Goal: Complete application form

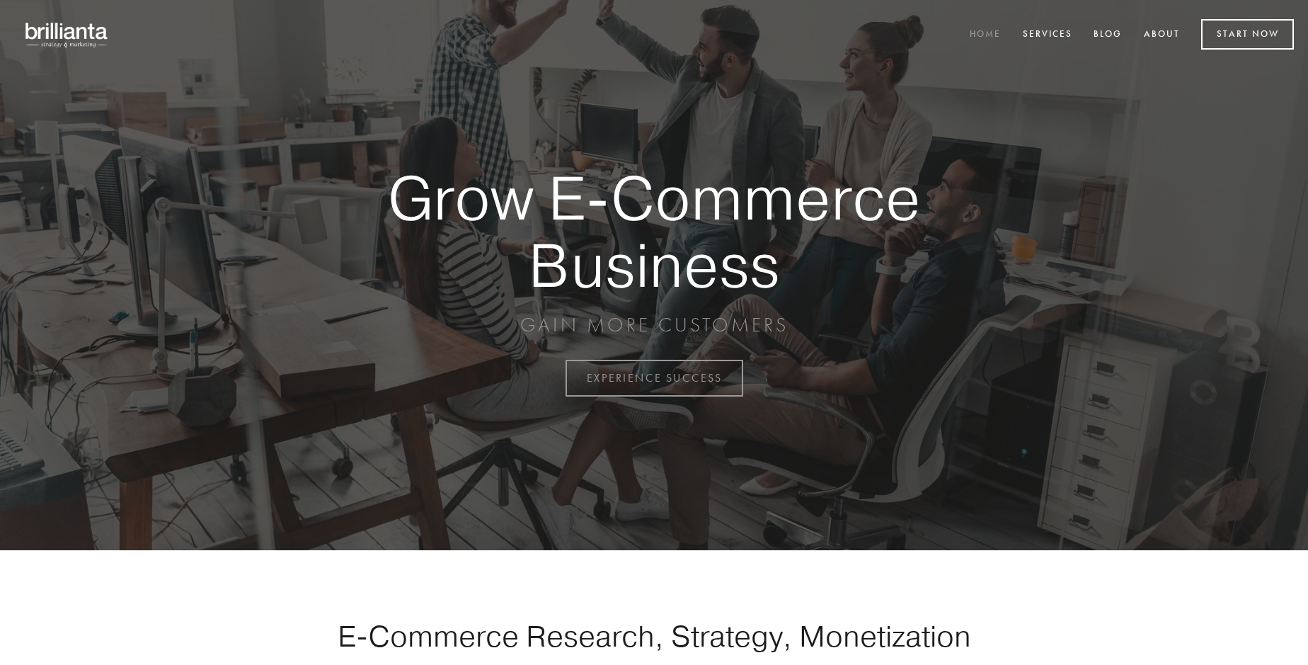
scroll to position [3710, 0]
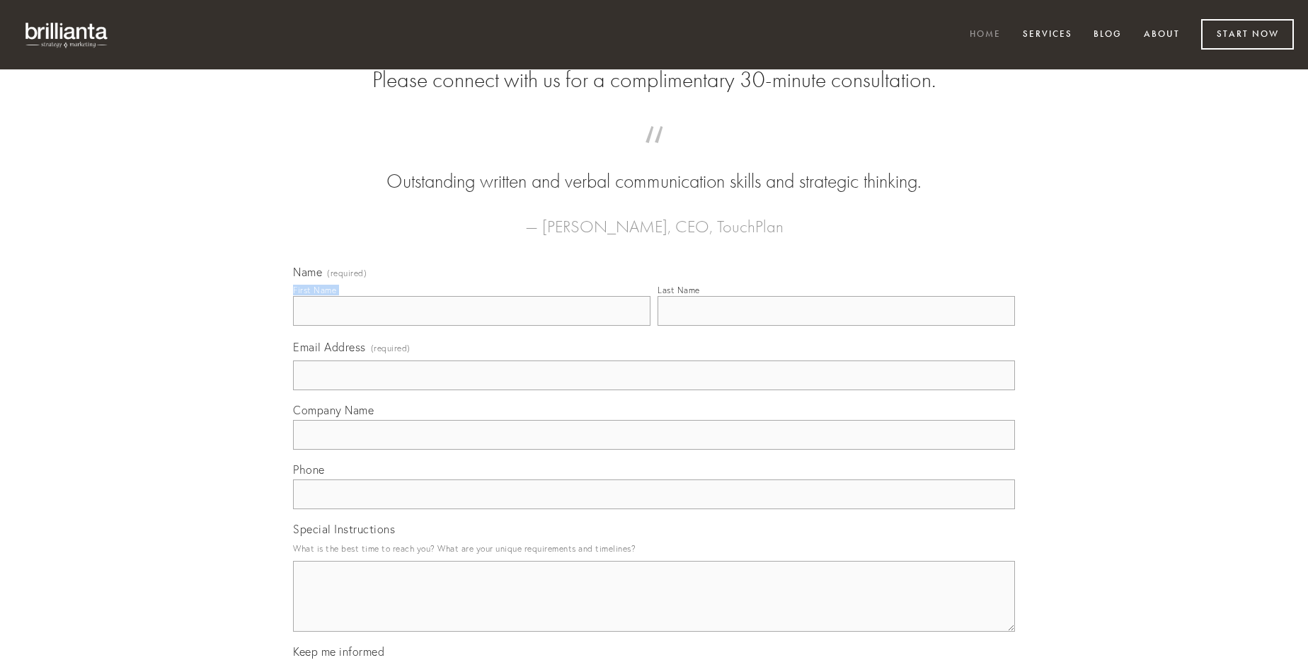
type input "[PERSON_NAME]"
click at [836, 326] on input "Last Name" at bounding box center [836, 311] width 357 height 30
type input "[PERSON_NAME]"
click at [654, 390] on input "Email Address (required)" at bounding box center [654, 375] width 722 height 30
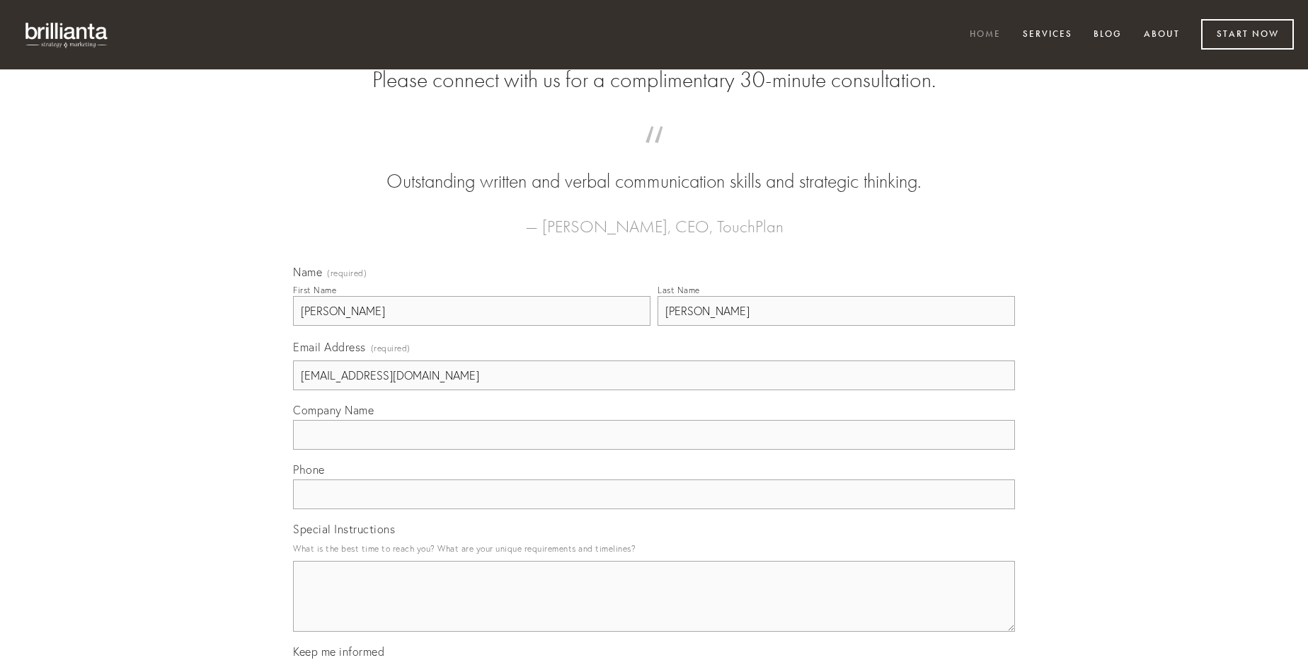
type input "[EMAIL_ADDRESS][DOMAIN_NAME]"
click at [654, 449] on input "Company Name" at bounding box center [654, 435] width 722 height 30
type input "cilicium"
click at [654, 509] on input "text" at bounding box center [654, 494] width 722 height 30
click at [654, 609] on textarea "Special Instructions" at bounding box center [654, 596] width 722 height 71
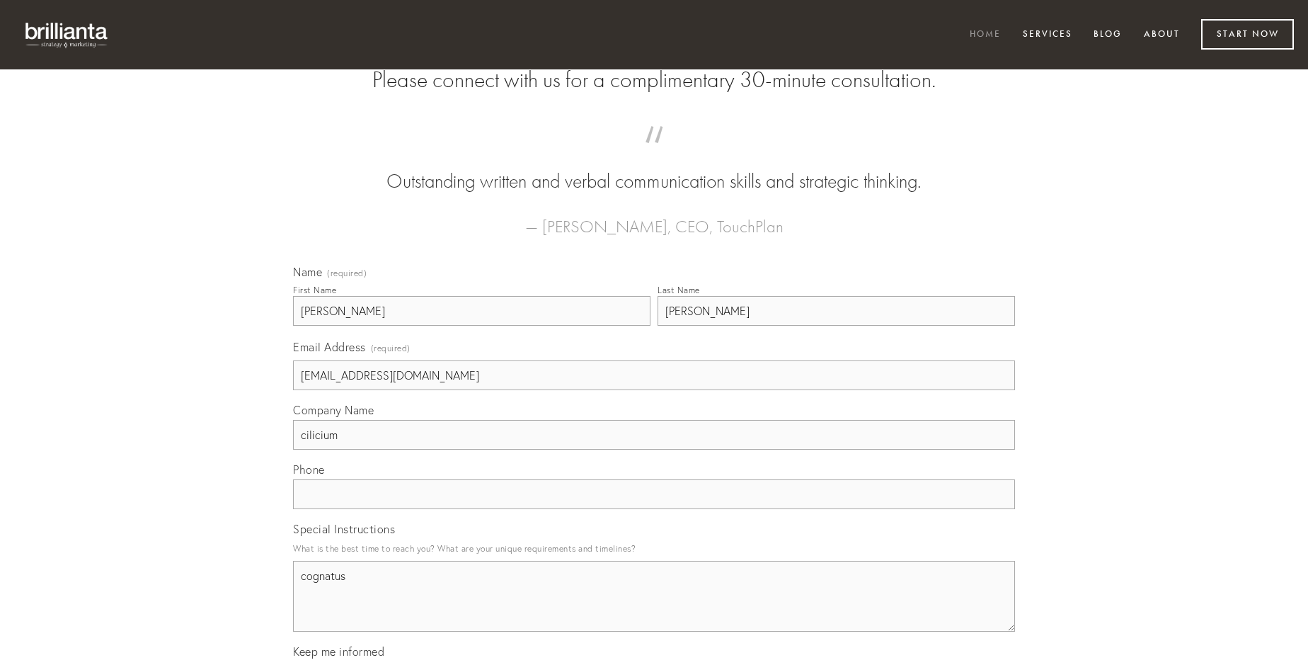
type textarea "cognatus"
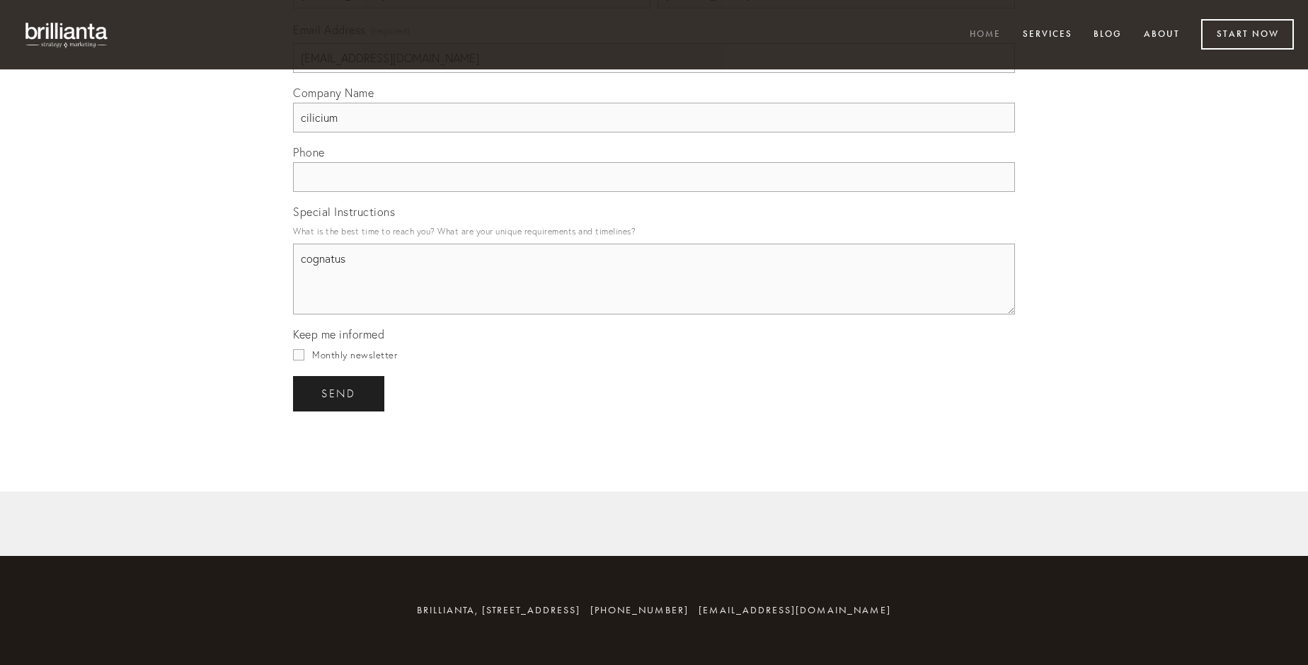
click at [340, 393] on span "send" at bounding box center [338, 393] width 35 height 13
